Goal: Task Accomplishment & Management: Complete application form

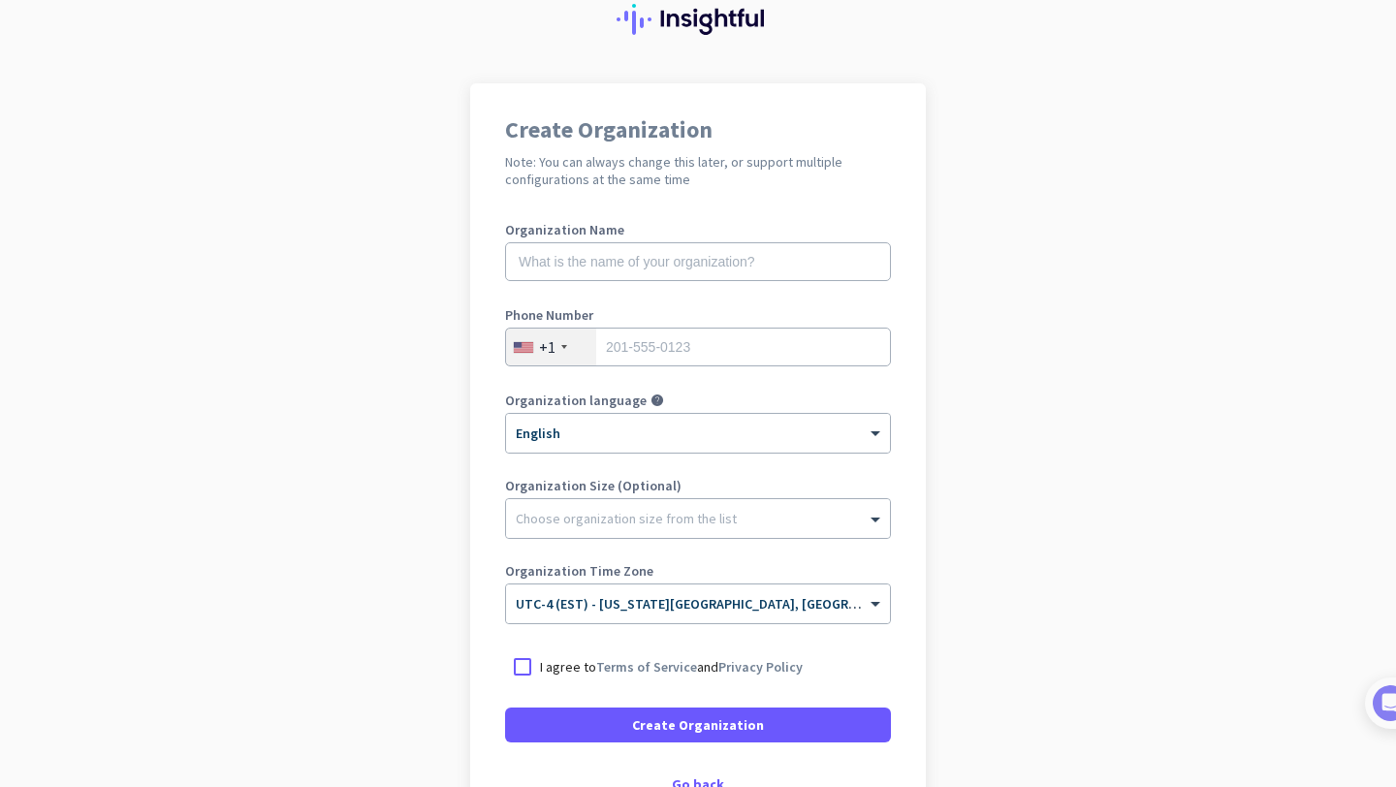
scroll to position [79, 0]
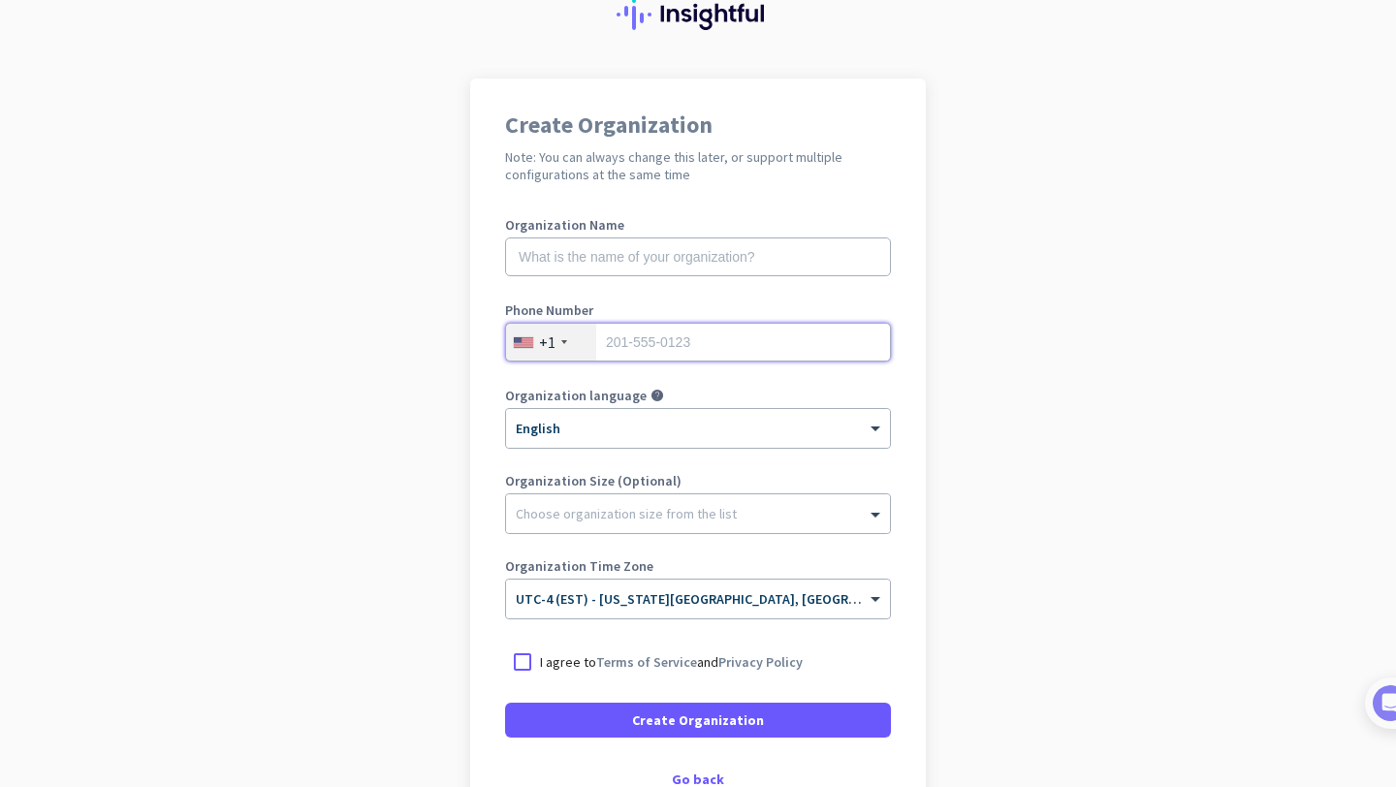
click at [791, 332] on input "tel" at bounding box center [698, 342] width 386 height 39
type input "2699610580"
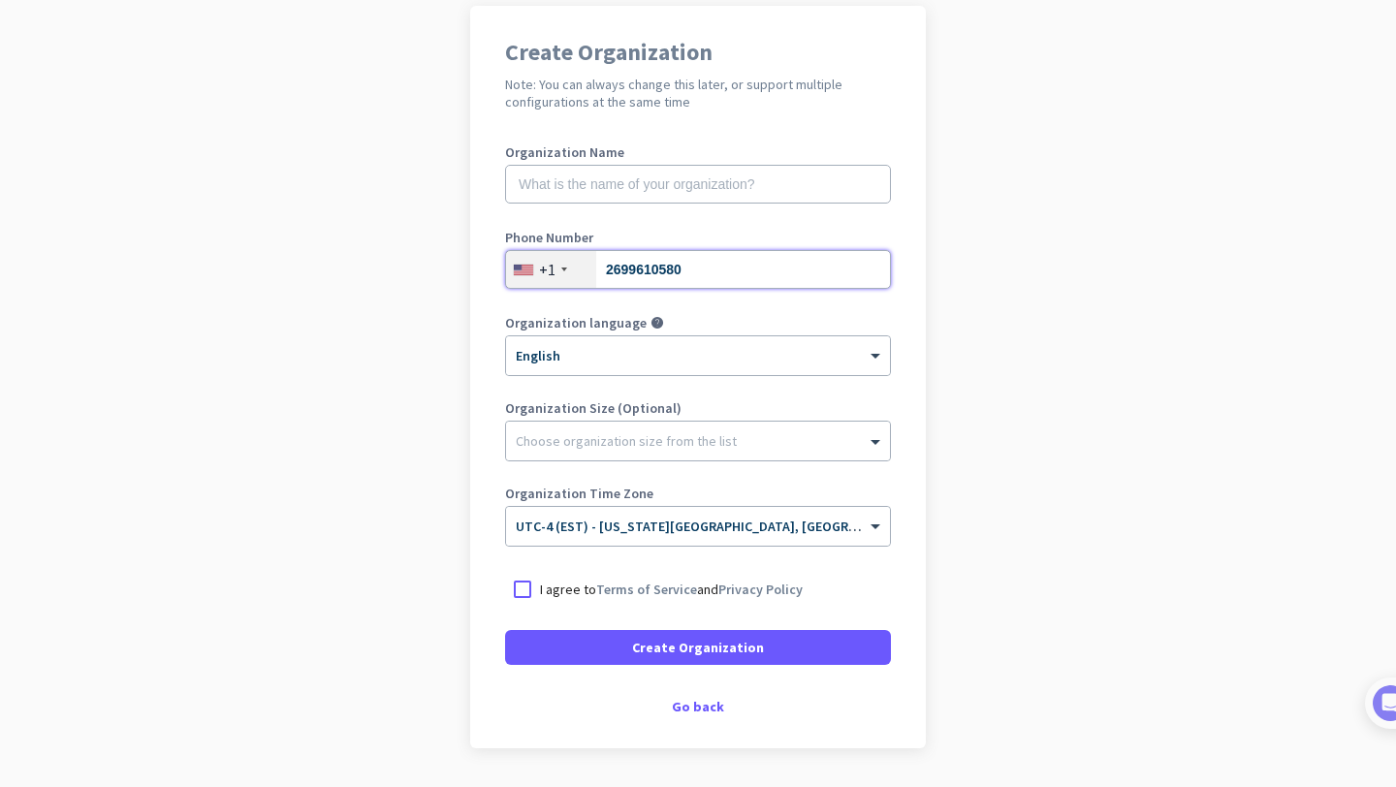
scroll to position [156, 0]
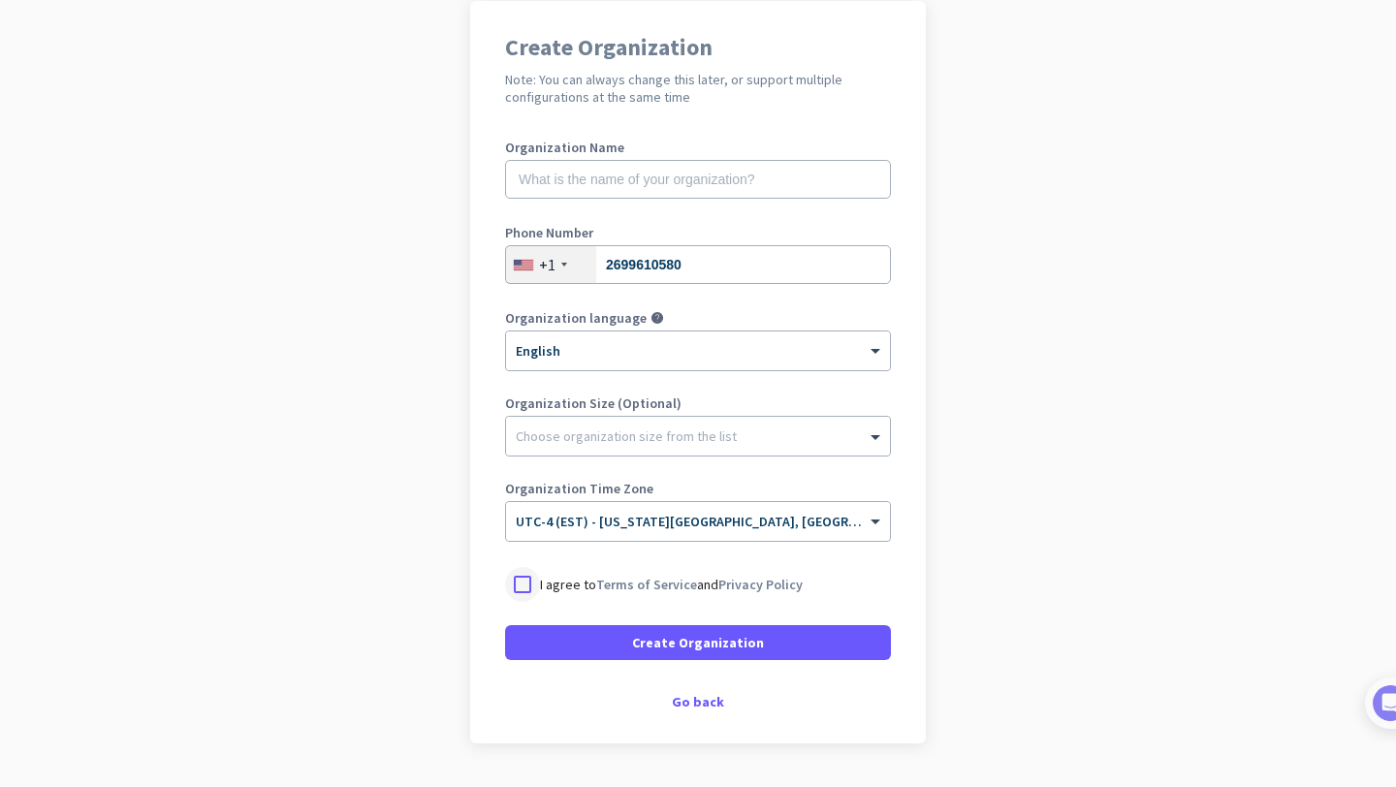
click at [530, 590] on div at bounding box center [522, 584] width 35 height 35
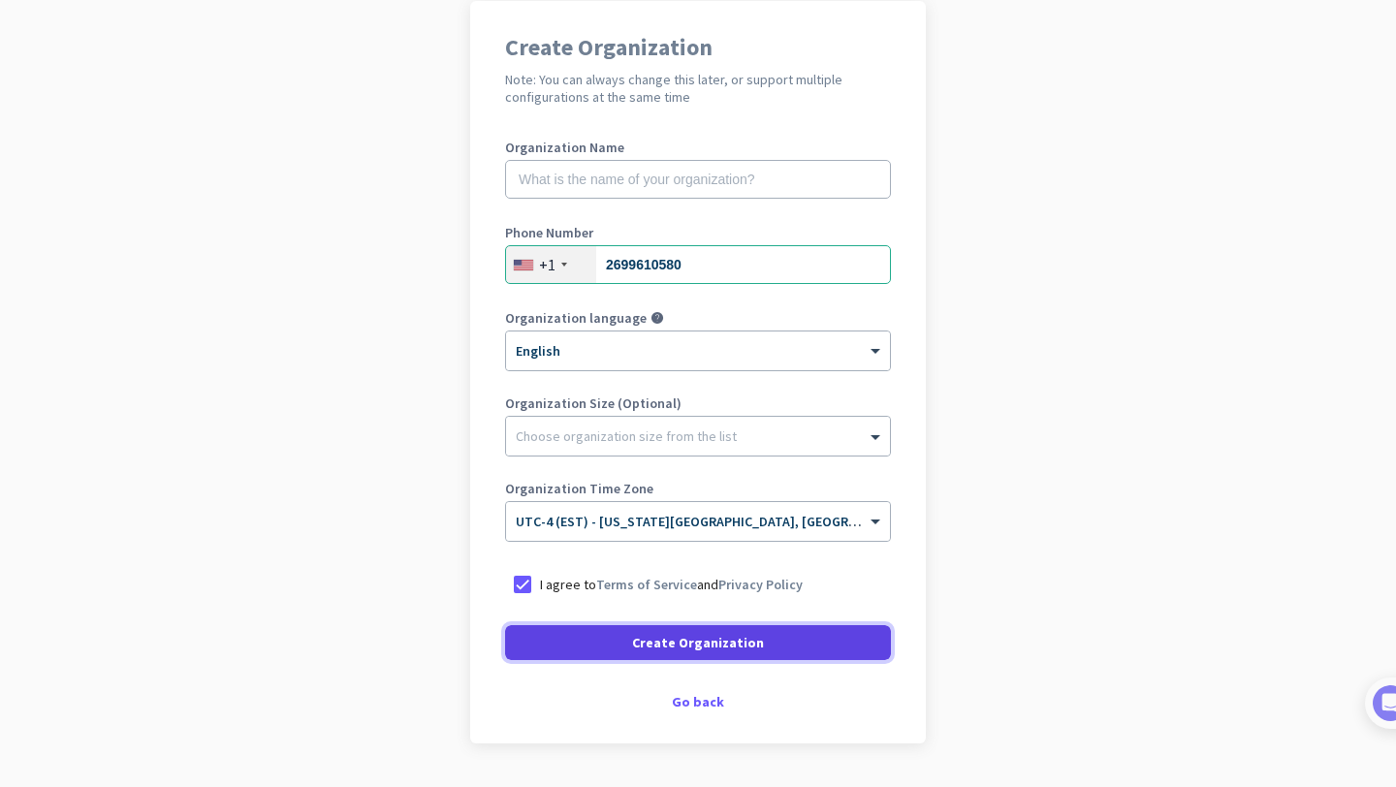
click at [606, 645] on span at bounding box center [698, 642] width 386 height 47
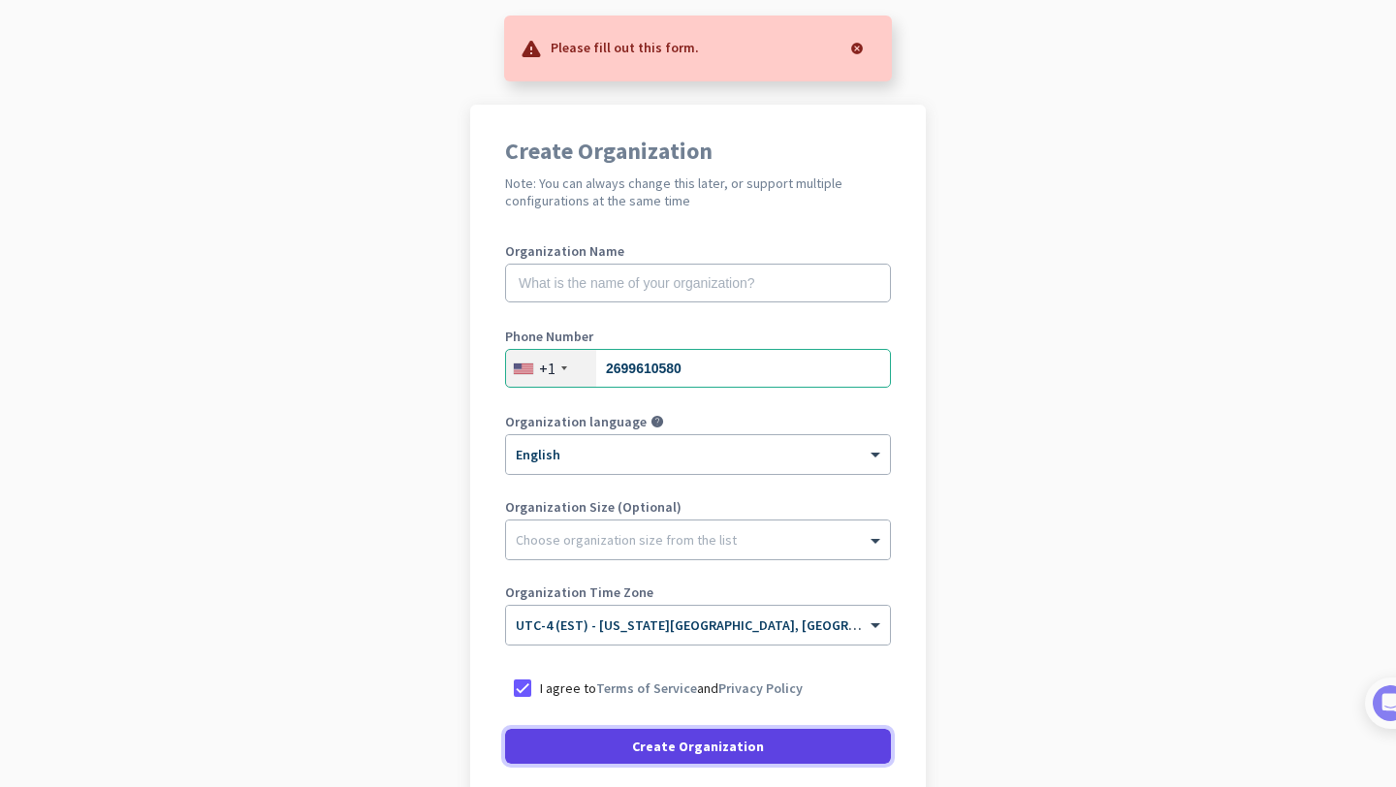
scroll to position [51, 0]
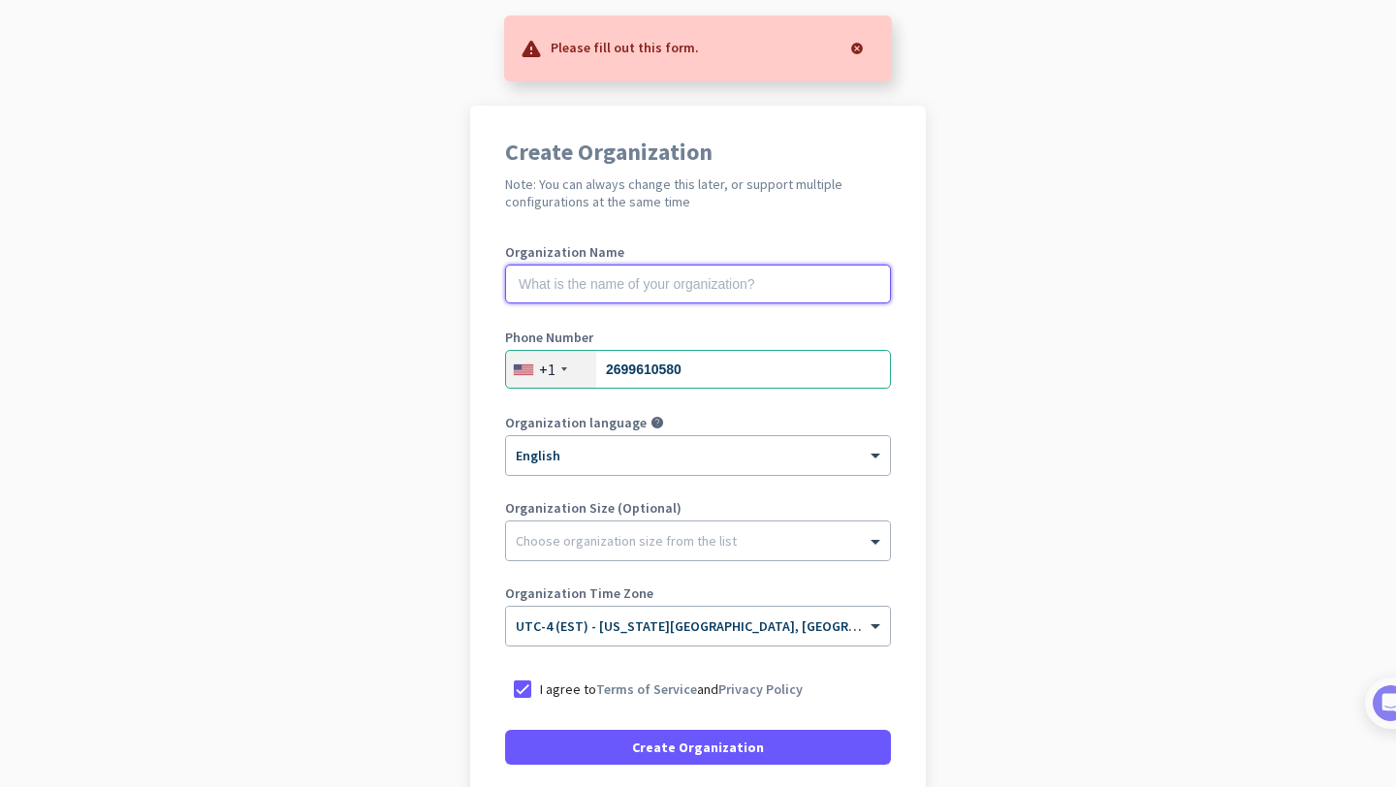
click at [677, 280] on input "text" at bounding box center [698, 284] width 386 height 39
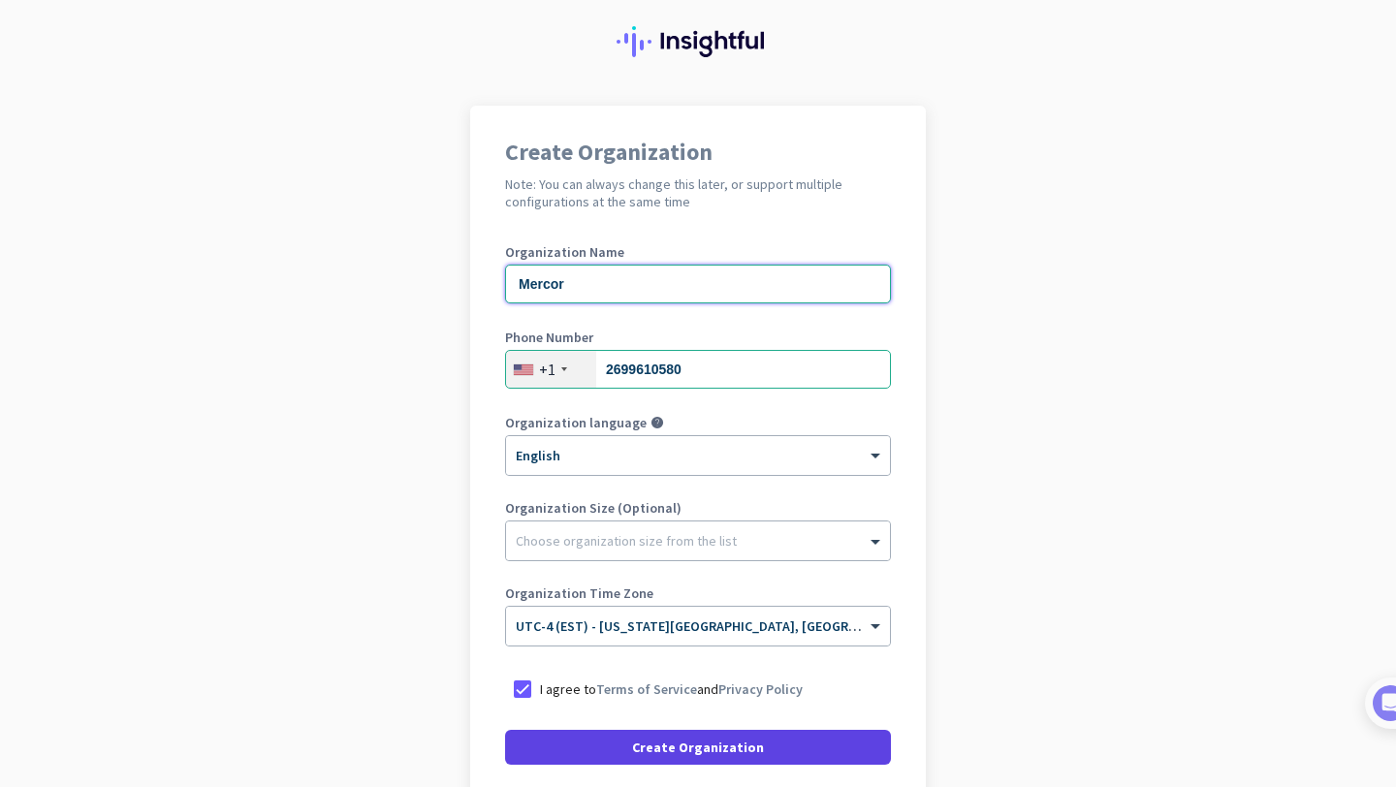
type input "Mercor"
click at [702, 752] on span "Create Organization" at bounding box center [698, 747] width 132 height 19
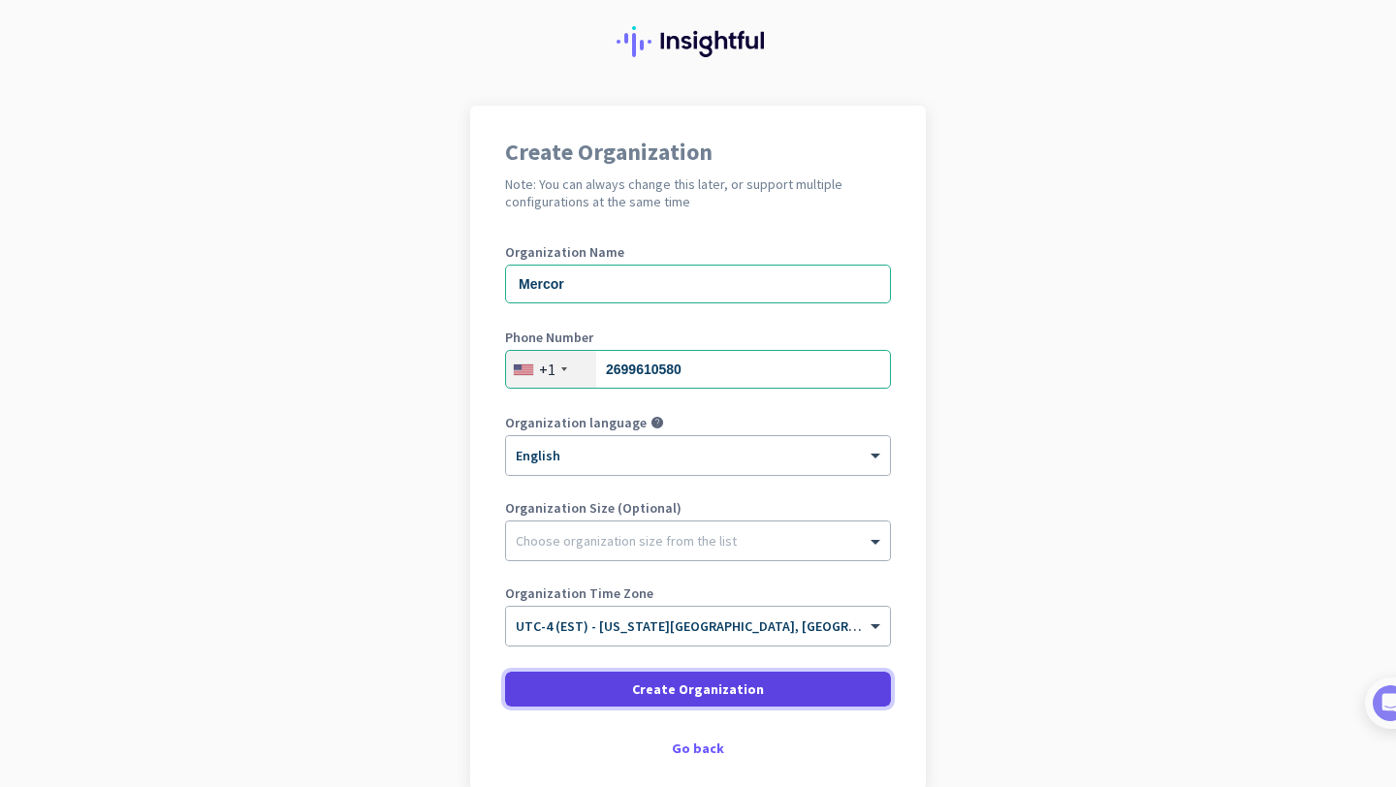
click at [728, 684] on span "Create Organization" at bounding box center [698, 688] width 132 height 19
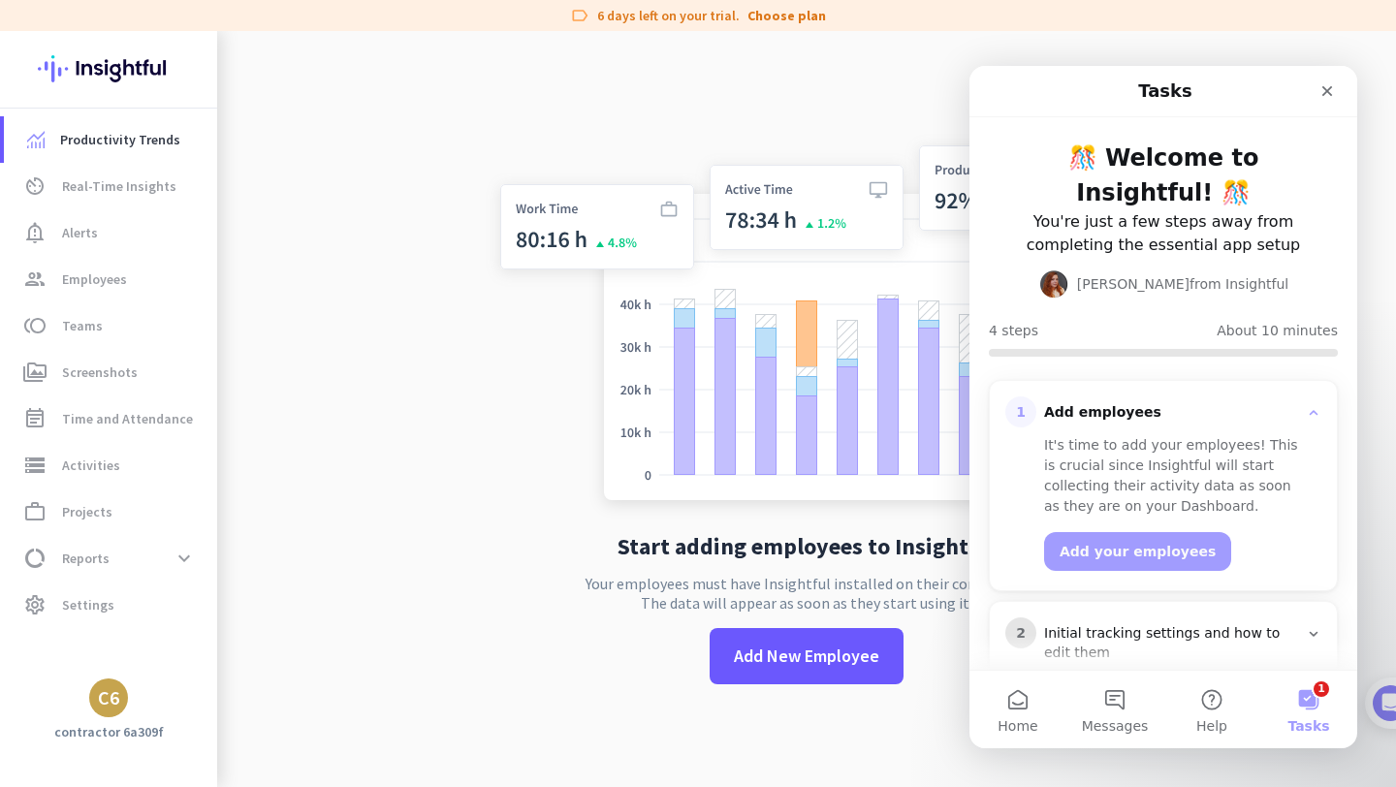
click at [1310, 708] on button "1 Tasks" at bounding box center [1308, 710] width 97 height 78
click at [113, 703] on div "C6" at bounding box center [108, 697] width 21 height 19
click at [194, 654] on span "Sign out" at bounding box center [211, 660] width 117 height 17
